Goal: Task Accomplishment & Management: Manage account settings

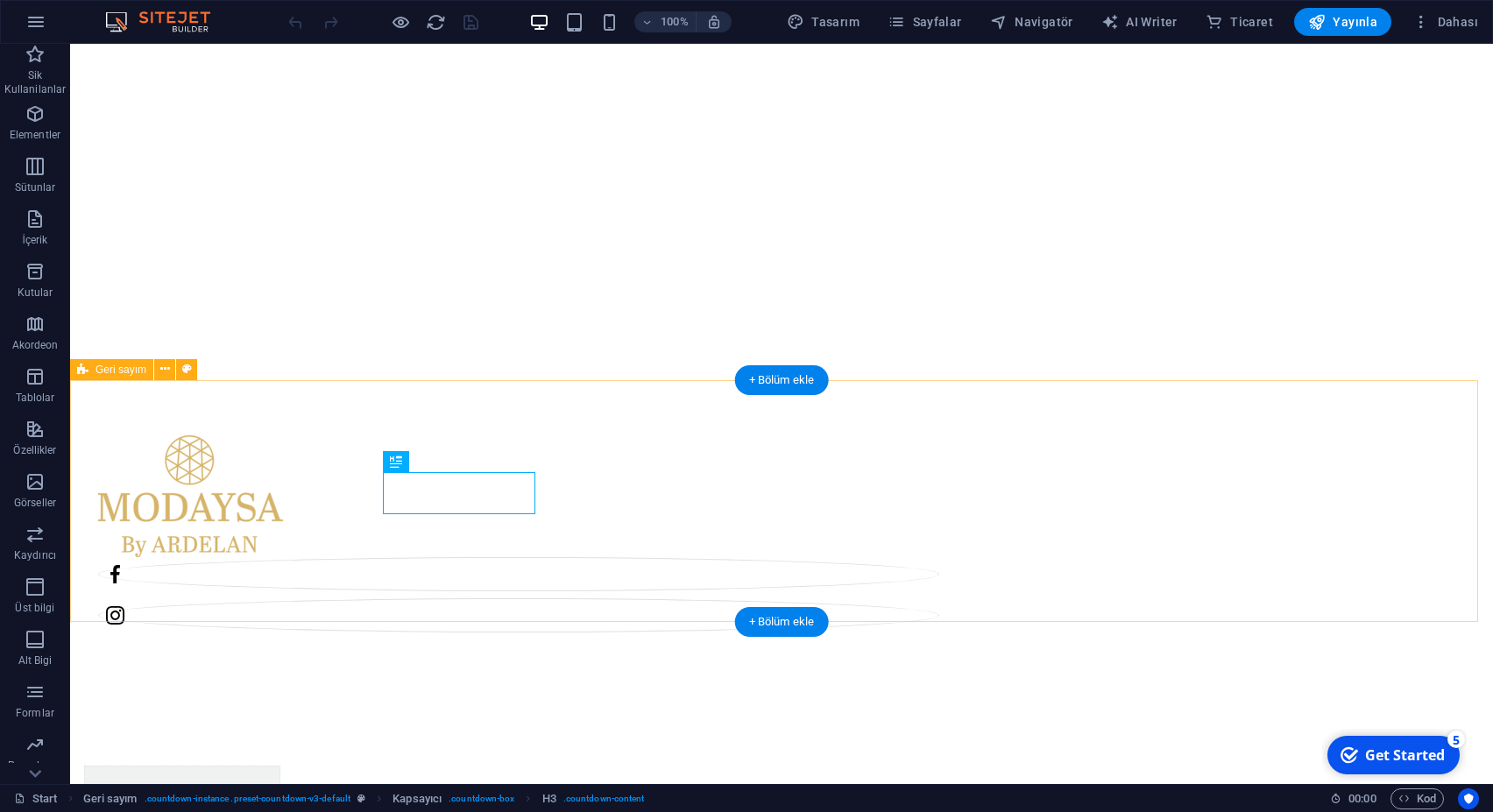
scroll to position [466, 0]
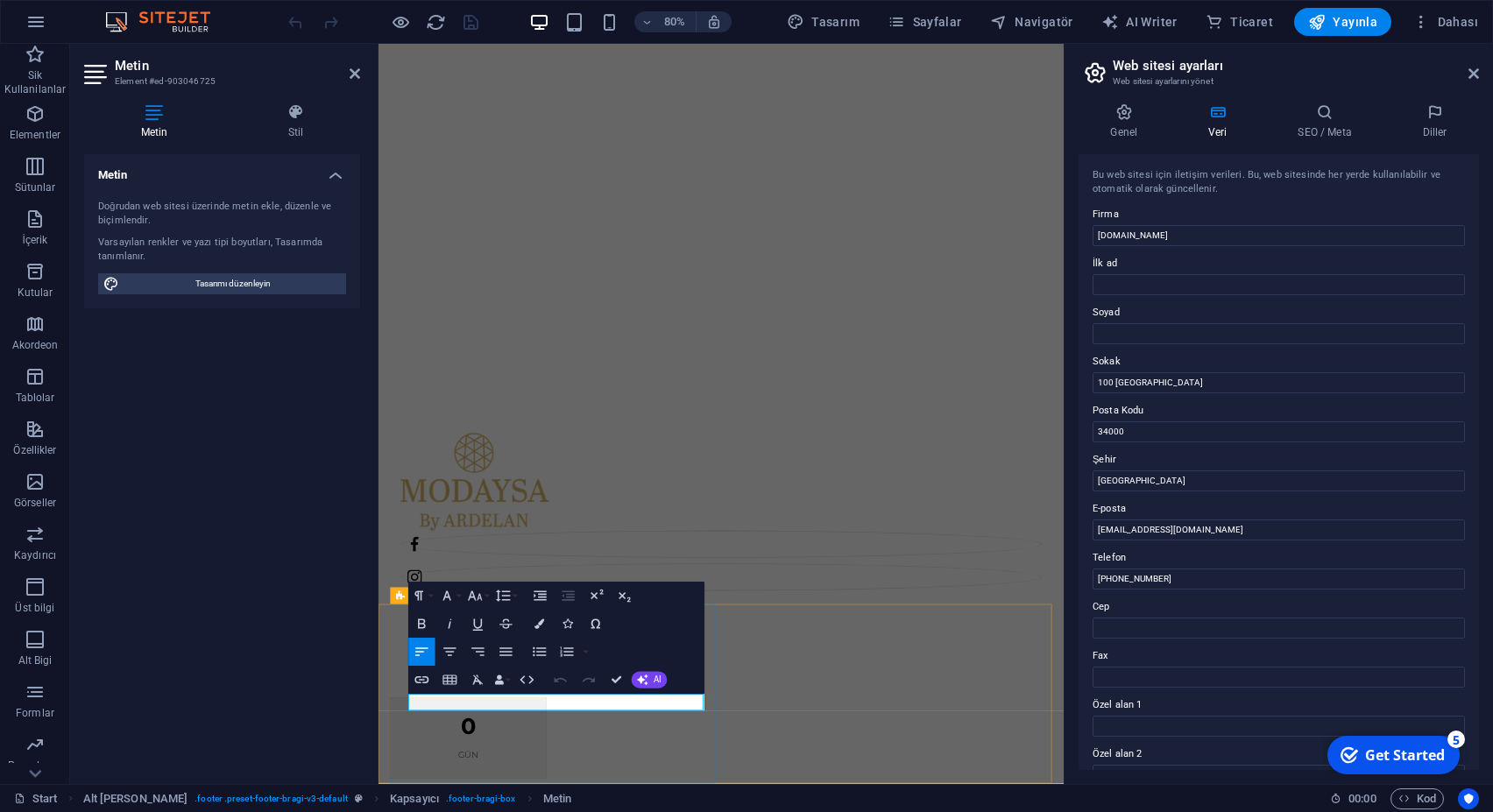
drag, startPoint x: 1143, startPoint y: 576, endPoint x: 1116, endPoint y: 576, distance: 27.0
click at [1116, 576] on input "[PHONE_NUMBER]" at bounding box center [1279, 579] width 372 height 21
click at [1126, 581] on input "+90 [PHONE_NUMBER]" at bounding box center [1279, 579] width 372 height 21
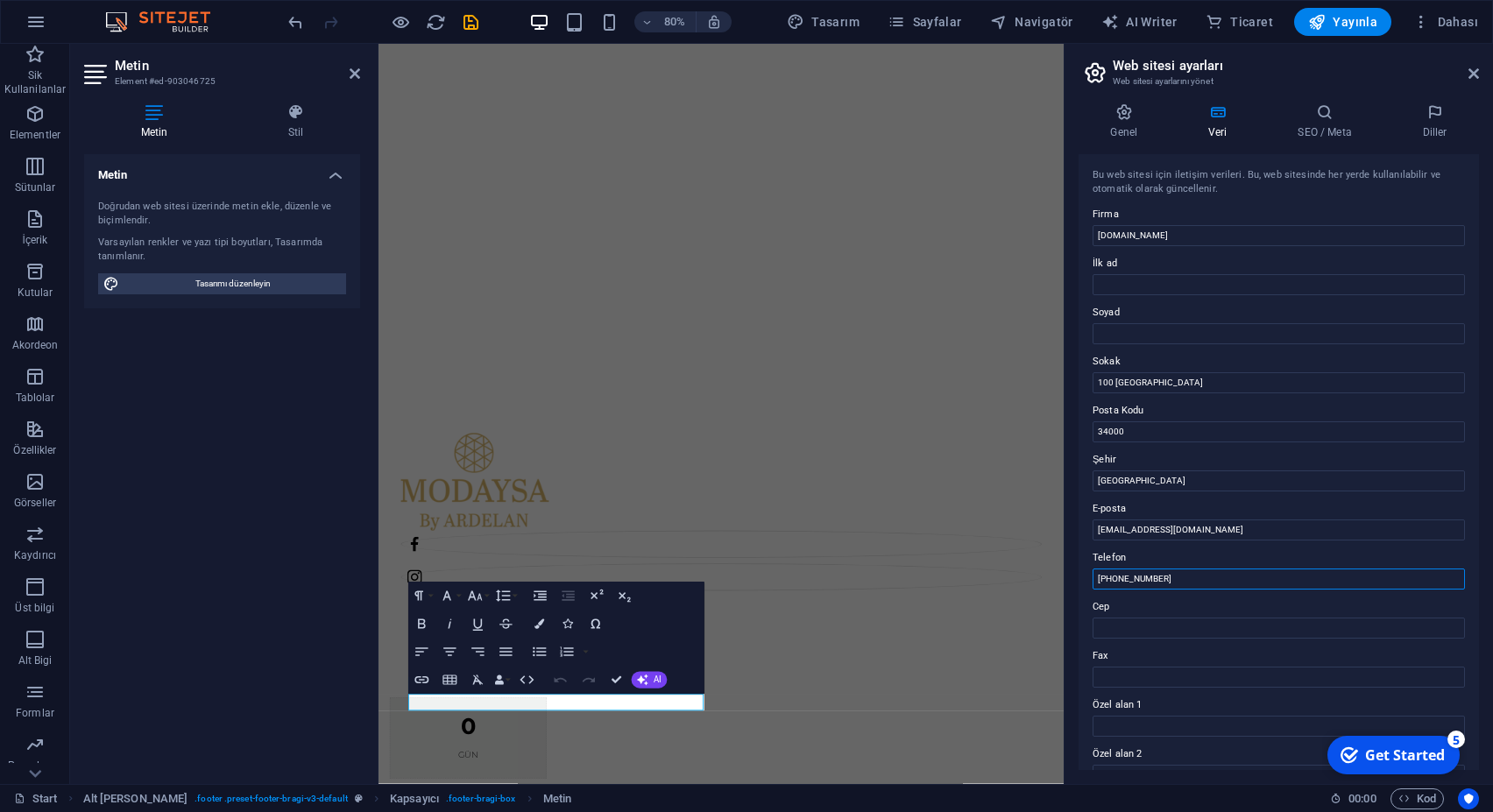
click at [1122, 576] on input "[PHONE_NUMBER]" at bounding box center [1279, 579] width 372 height 21
type input "[PHONE_NUMBER]"
drag, startPoint x: 1221, startPoint y: 383, endPoint x: 1077, endPoint y: 378, distance: 144.1
click at [1092, 378] on input "100 [GEOGRAPHIC_DATA]" at bounding box center [1279, 383] width 372 height 21
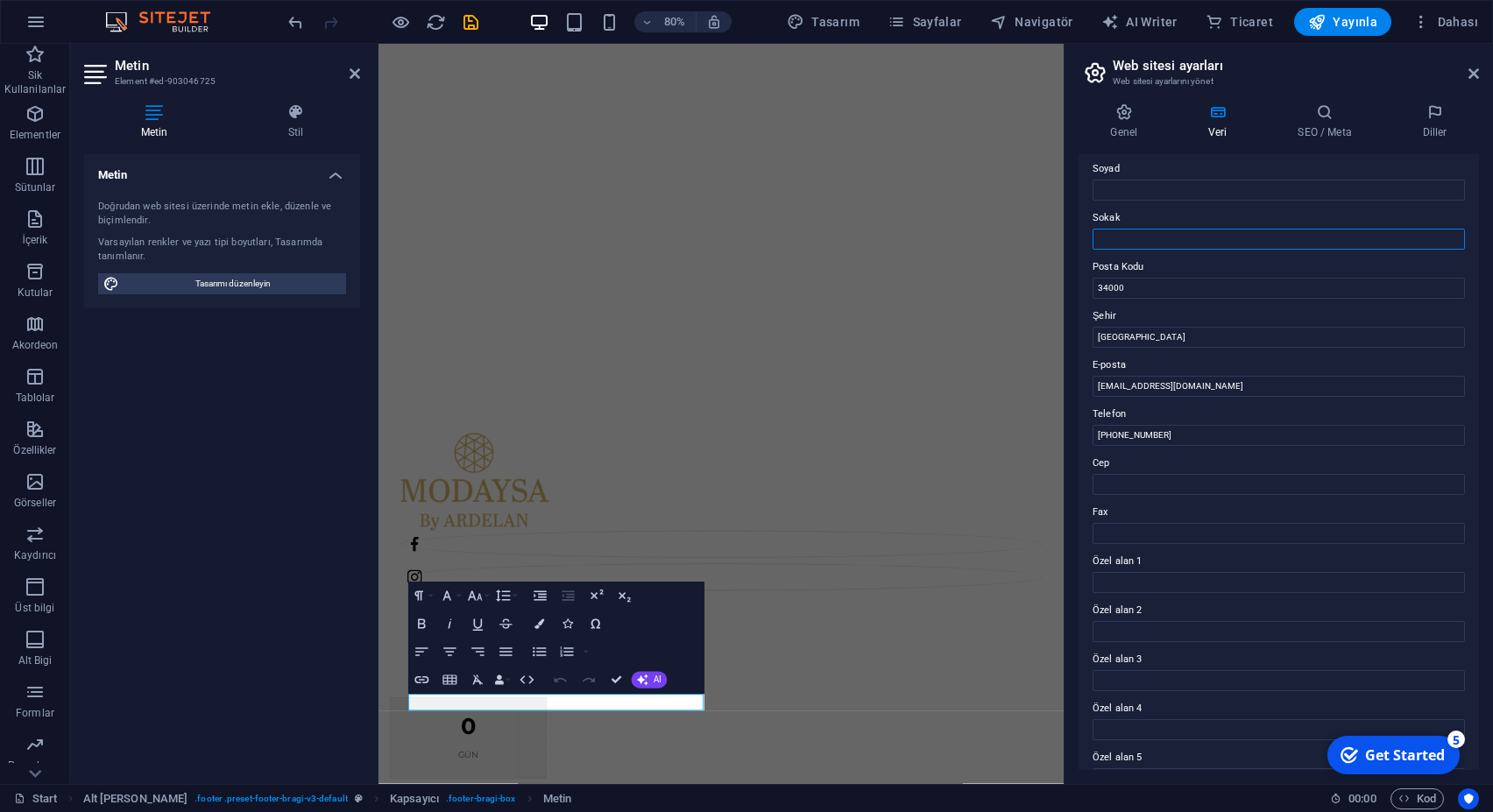
scroll to position [69, 0]
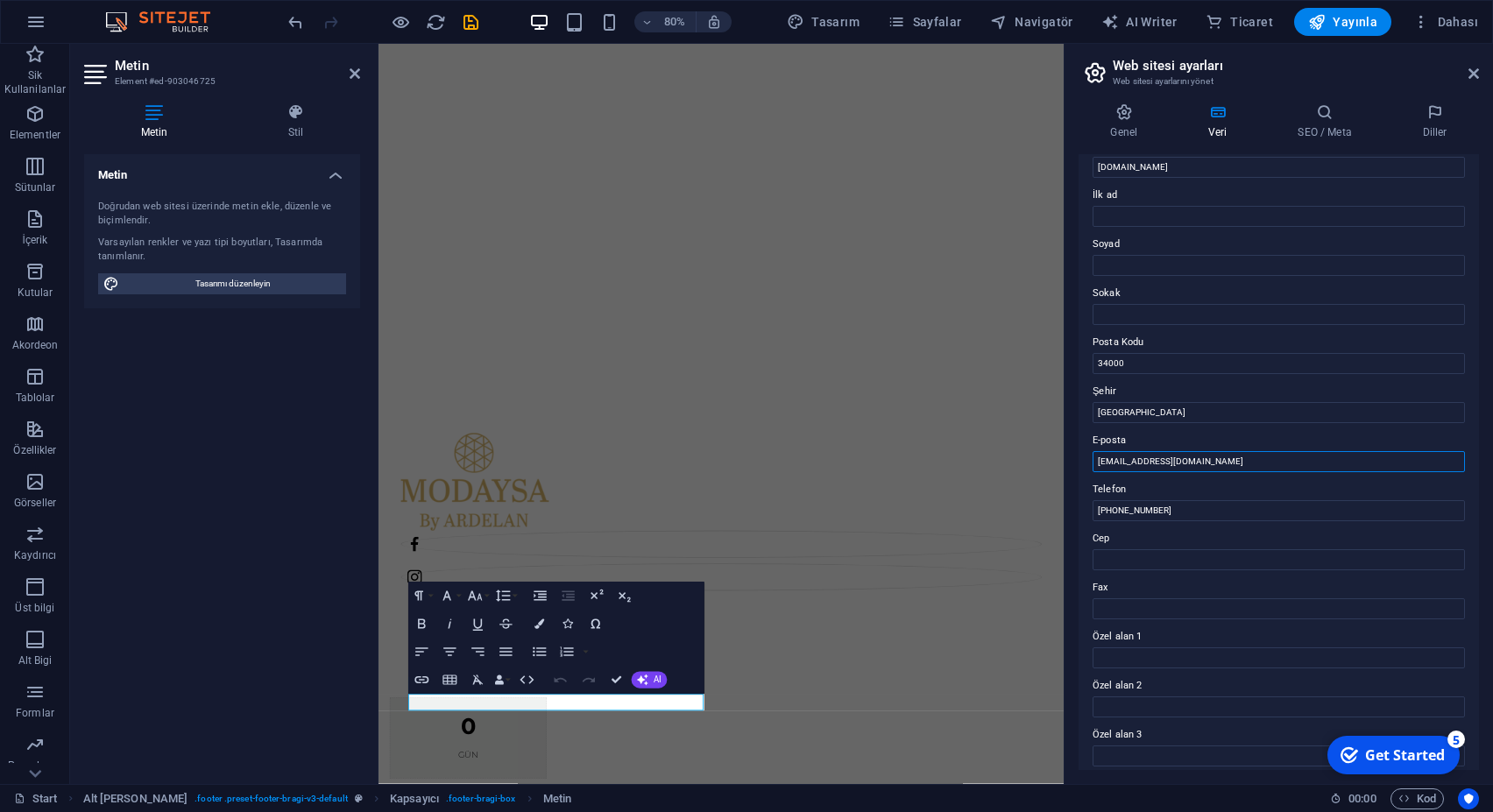
drag, startPoint x: 1199, startPoint y: 464, endPoint x: 1003, endPoint y: 462, distance: 196.0
click at [1092, 461] on input "[EMAIL_ADDRESS][DOMAIN_NAME]" at bounding box center [1279, 461] width 372 height 21
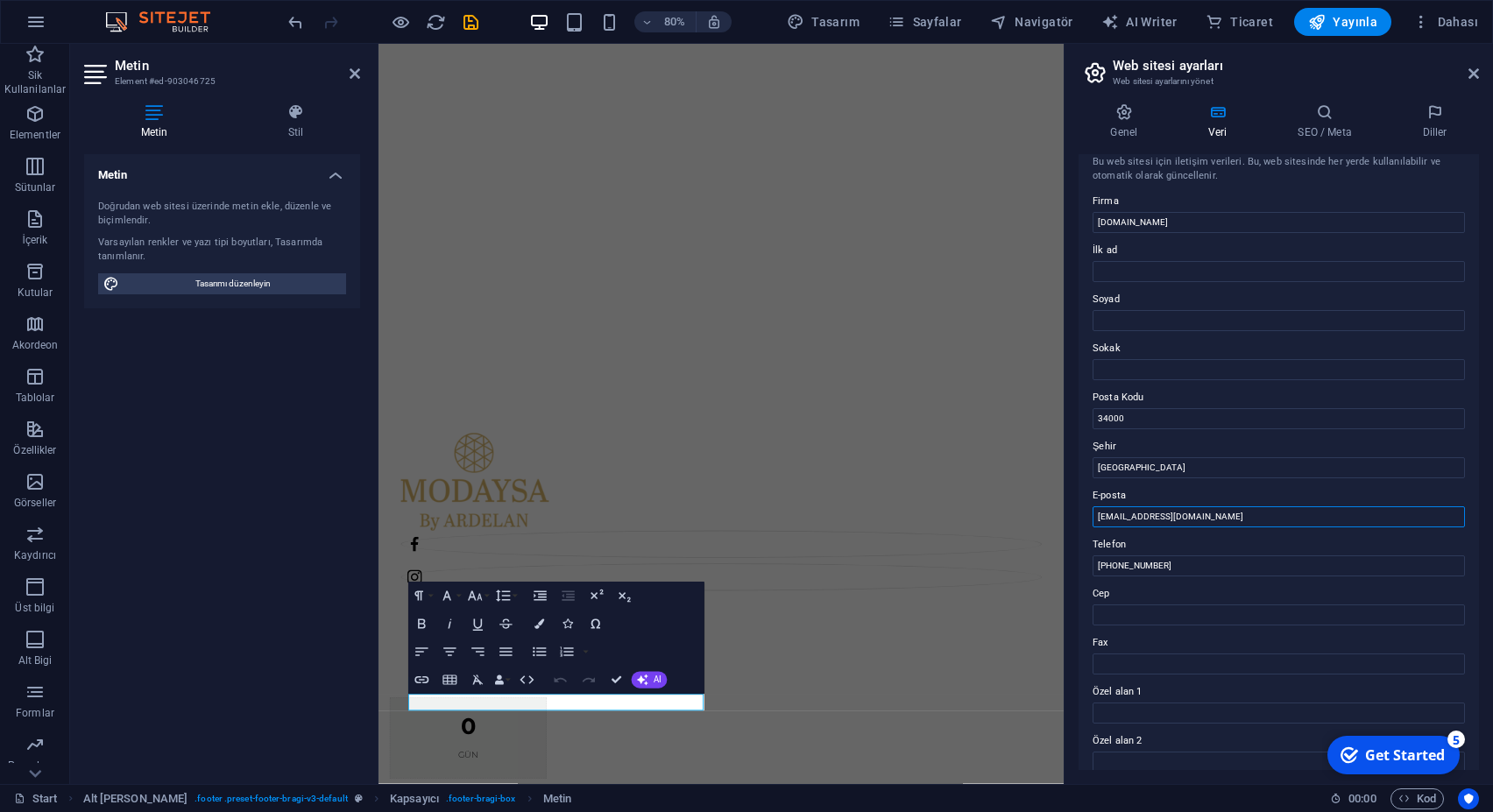
scroll to position [0, 0]
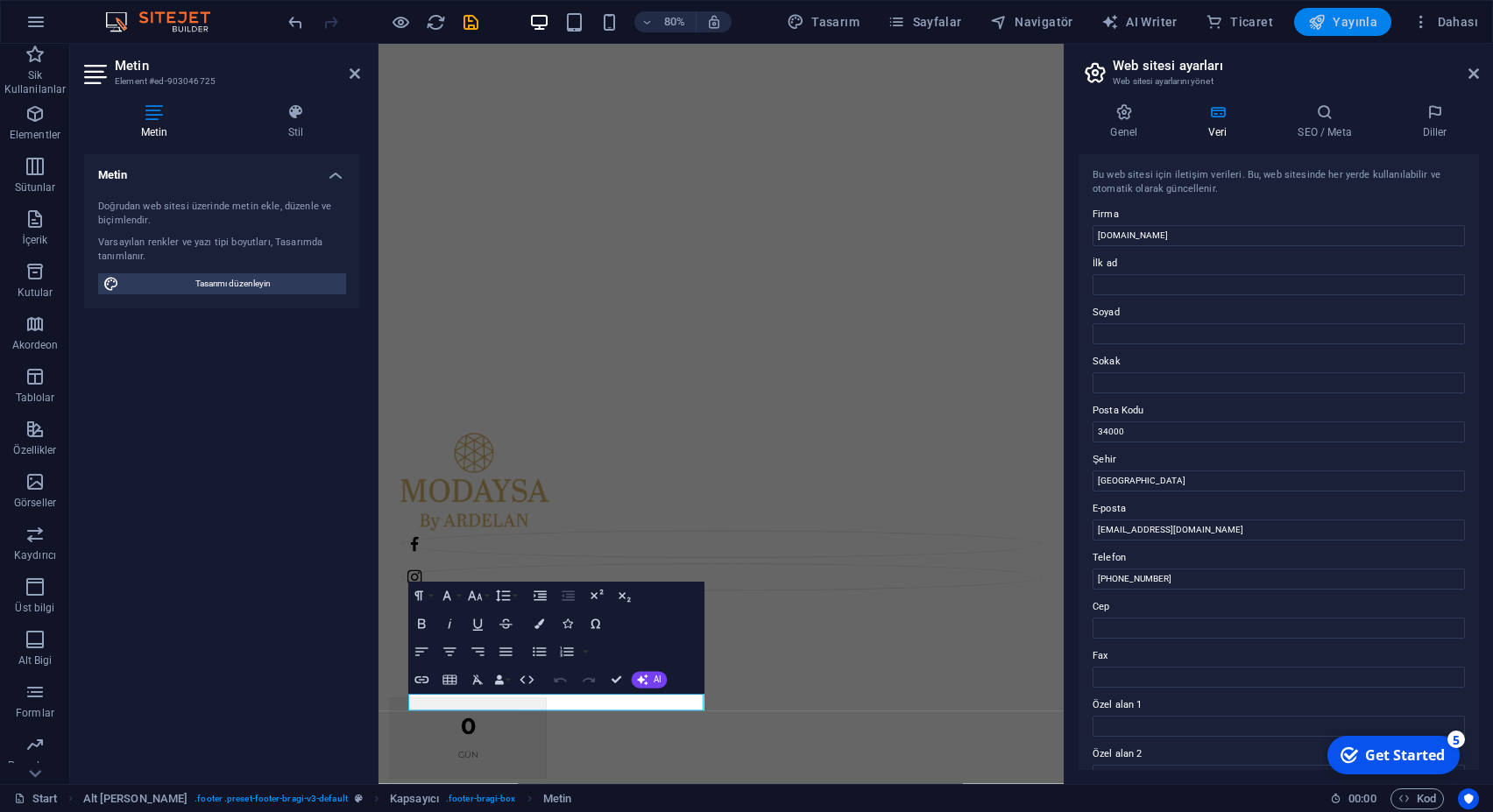
click at [1340, 15] on span "Yayınla" at bounding box center [1344, 22] width 70 height 18
